Goal: Task Accomplishment & Management: Complete application form

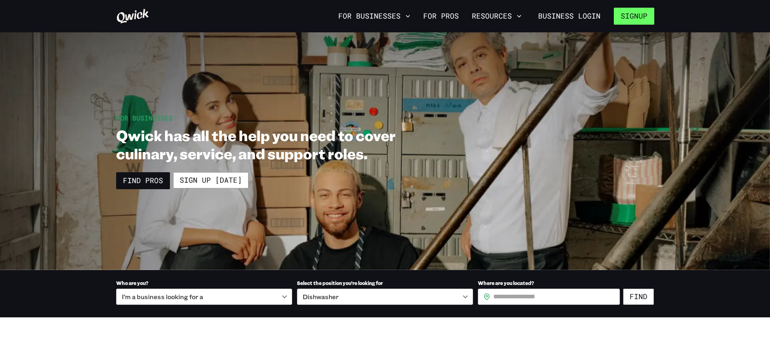
click at [629, 16] on button "Signup" at bounding box center [634, 16] width 40 height 17
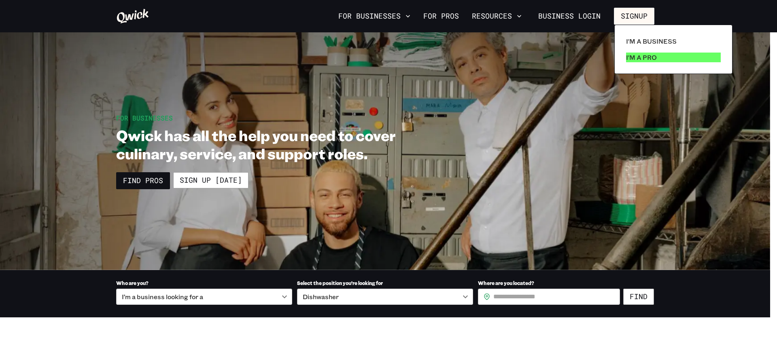
click at [635, 57] on p "I'm a Pro" at bounding box center [641, 58] width 31 height 10
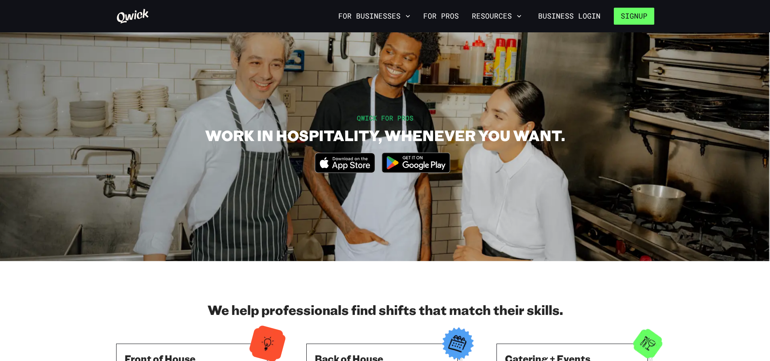
click at [636, 13] on button "Signup" at bounding box center [634, 16] width 40 height 17
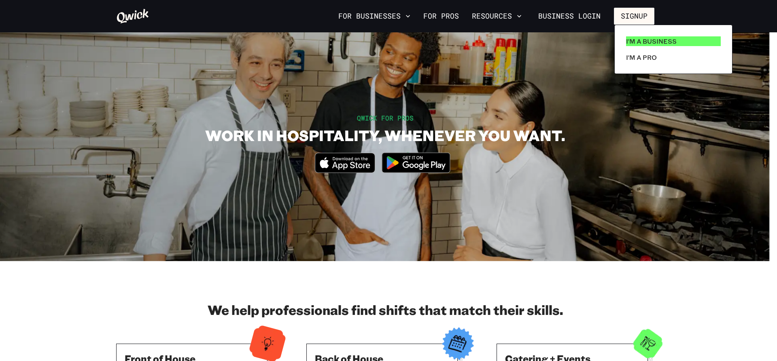
click at [635, 40] on p "I'm a Business" at bounding box center [651, 41] width 51 height 10
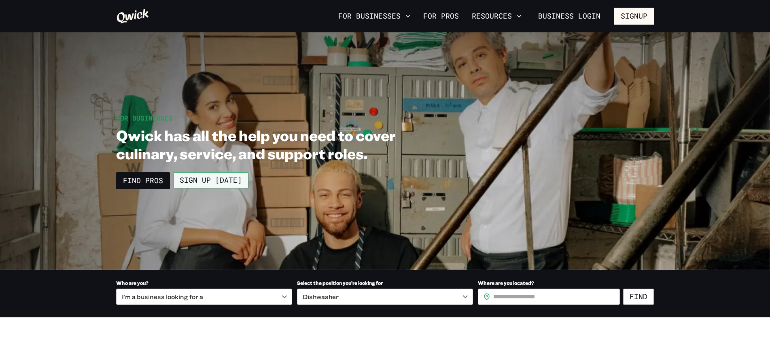
click at [225, 180] on link "Sign up [DATE]" at bounding box center [210, 180] width 75 height 16
